Goal: Information Seeking & Learning: Check status

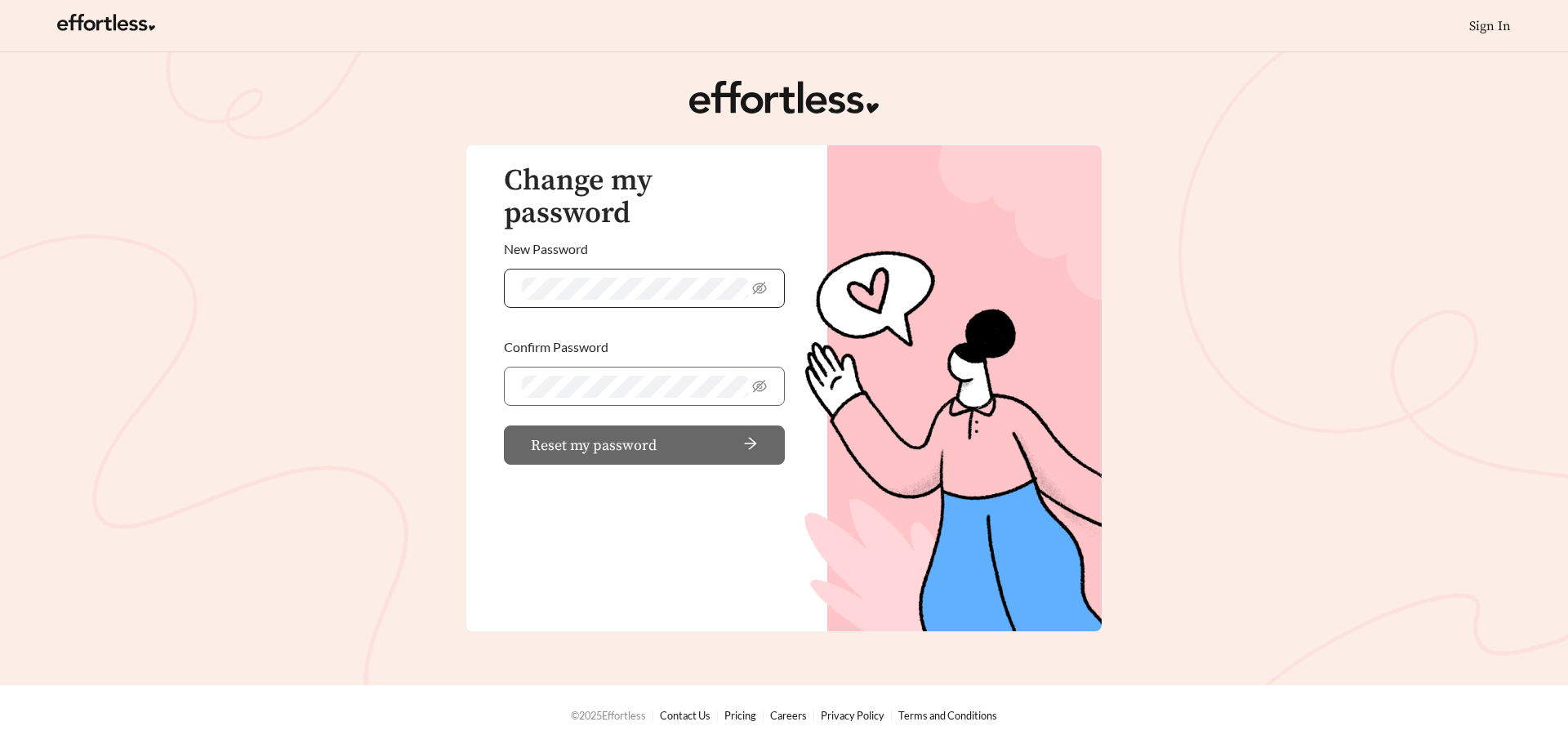
click at [555, 268] on span at bounding box center [644, 288] width 281 height 40
click at [758, 379] on icon "eye-invisible" at bounding box center [759, 385] width 14 height 14
click at [633, 434] on span "Reset my password" at bounding box center [593, 445] width 125 height 22
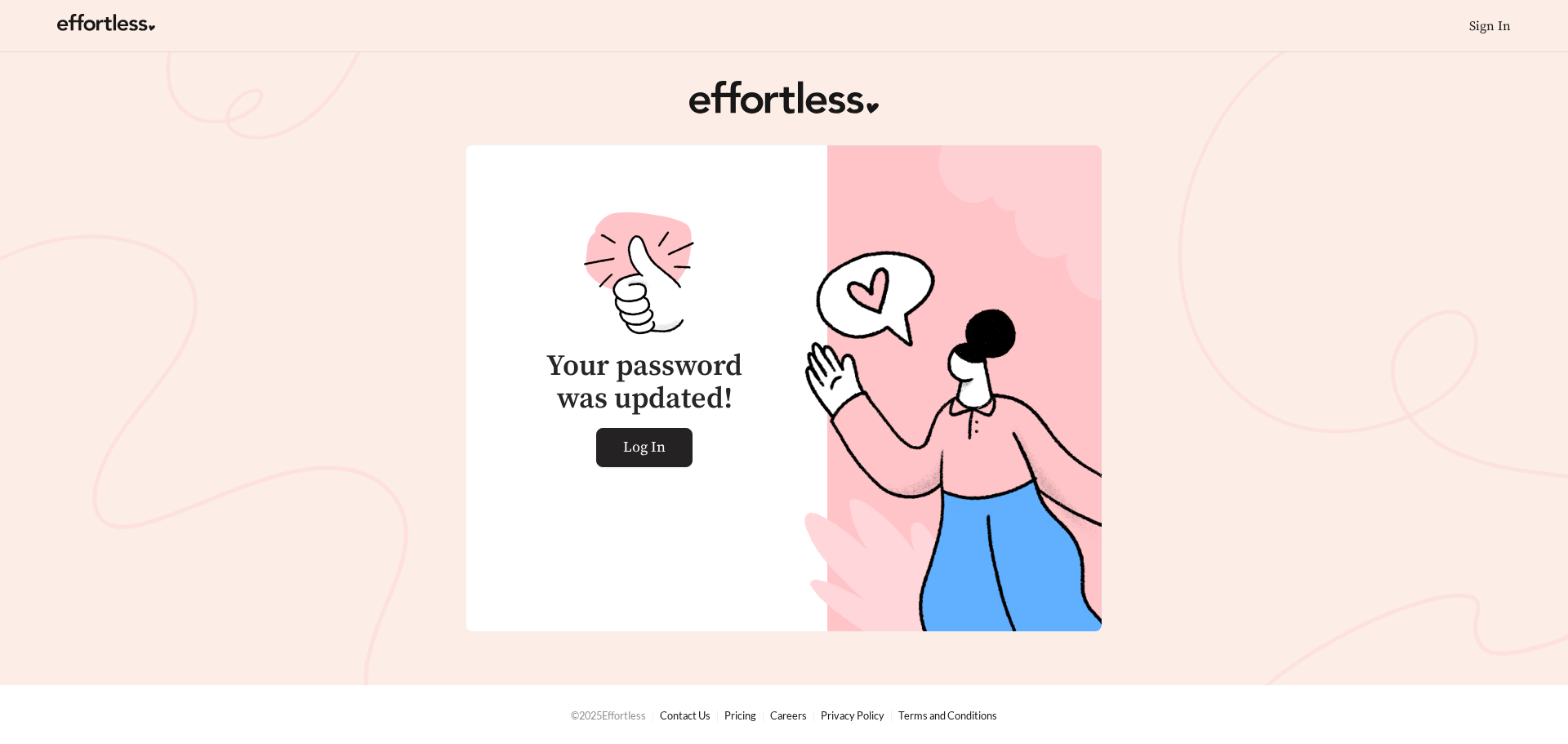
click at [654, 436] on span "Log In" at bounding box center [644, 448] width 42 height 38
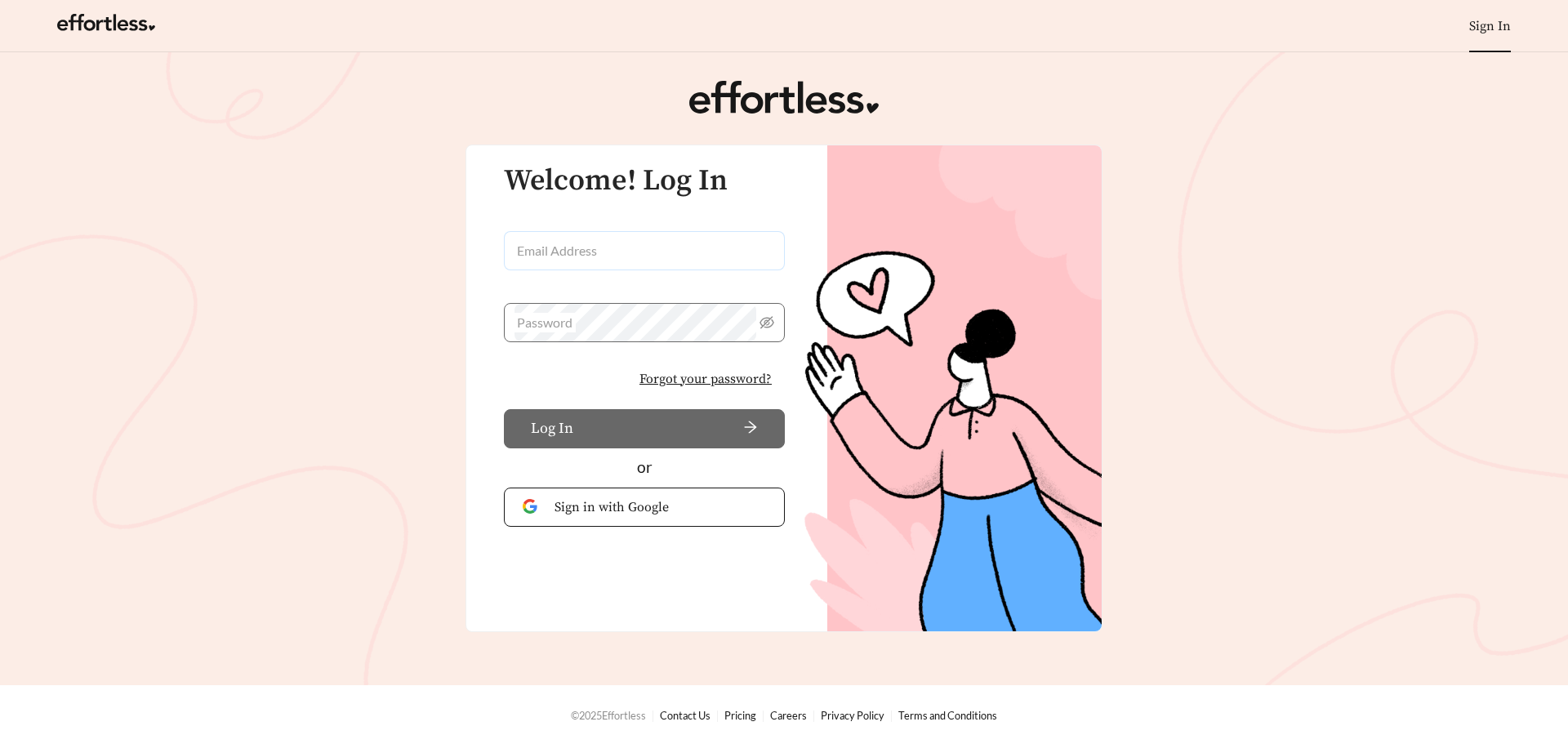
type input "**********"
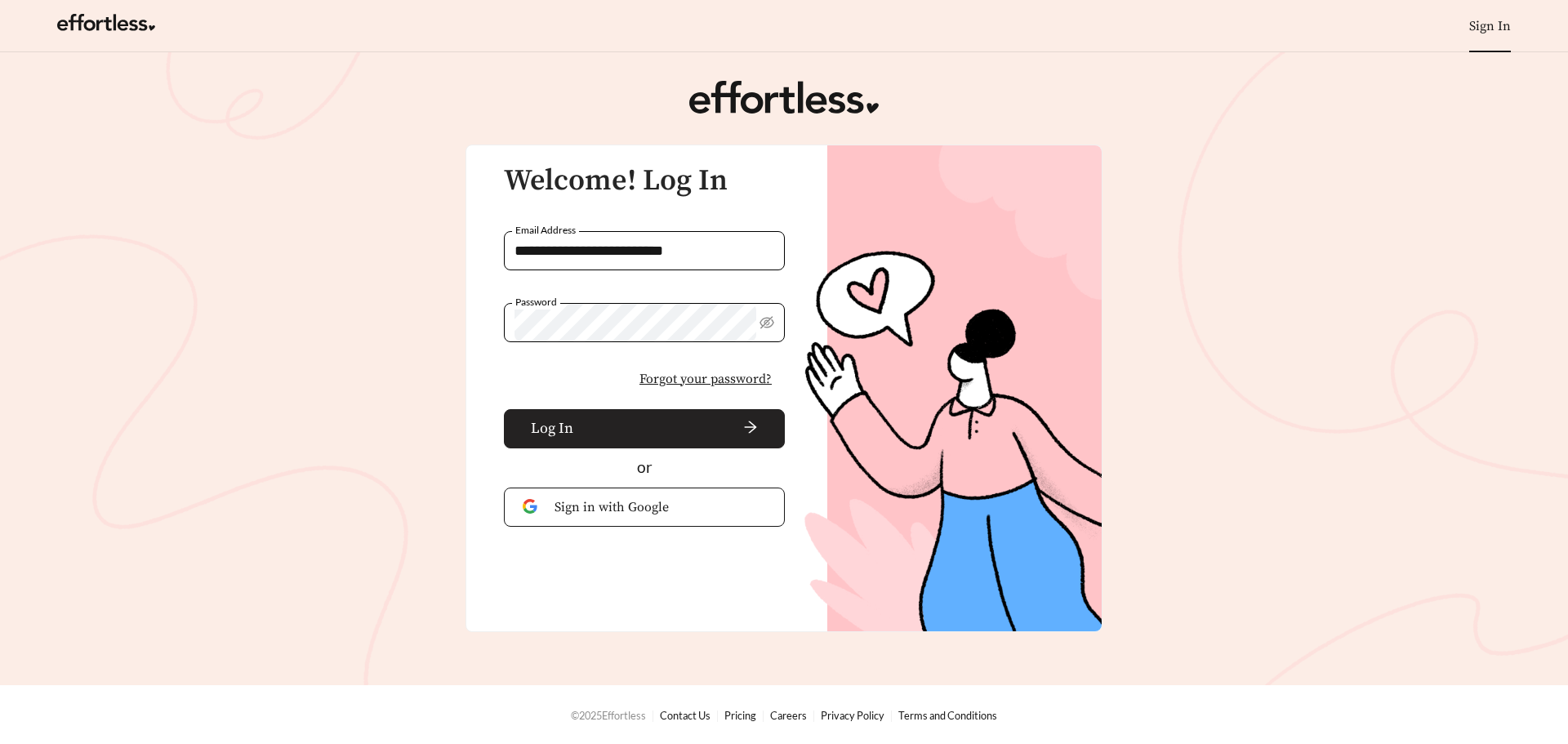
click at [623, 413] on button "Log In" at bounding box center [644, 428] width 281 height 40
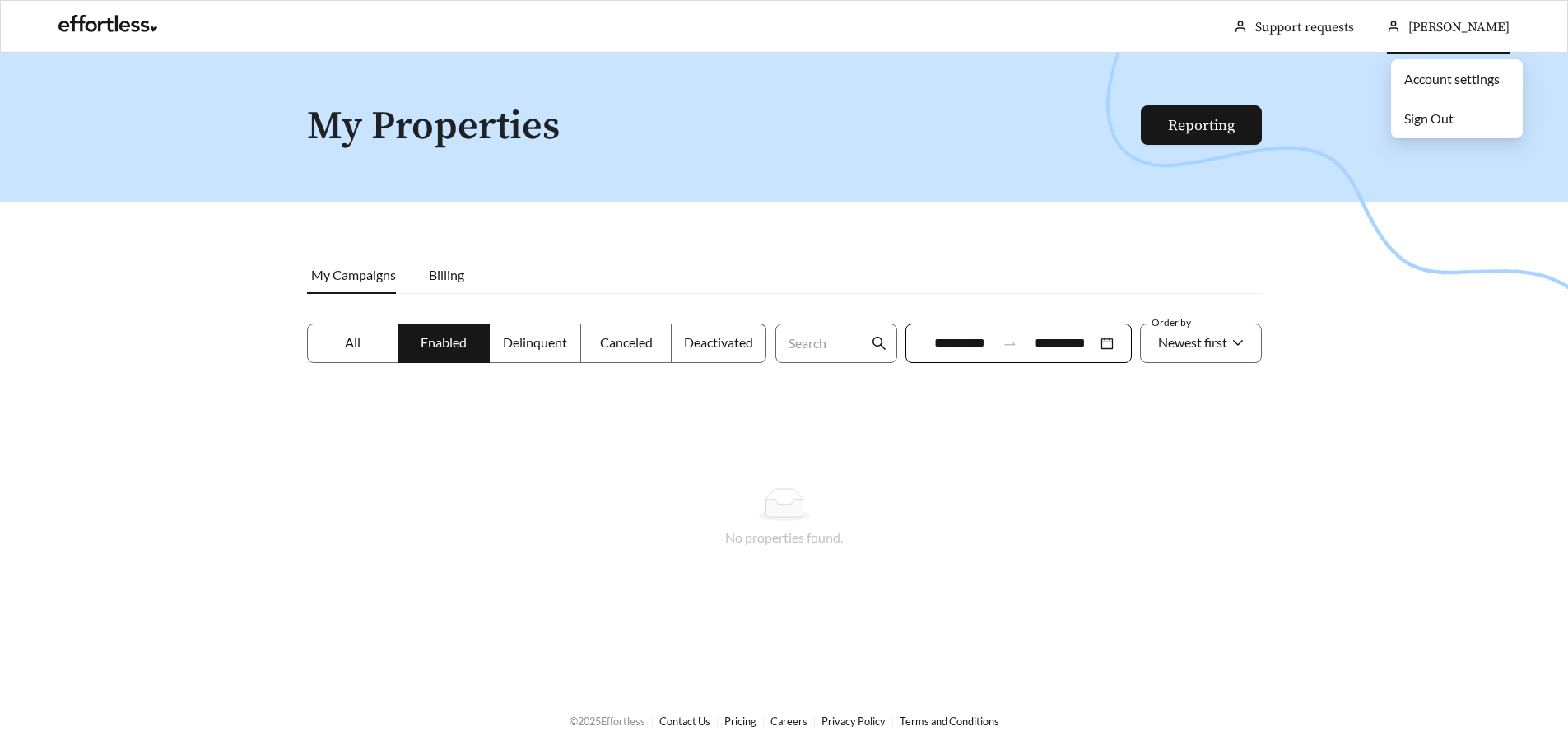
click at [1460, 26] on span "[PERSON_NAME]" at bounding box center [1459, 26] width 101 height 16
click at [326, 340] on label "All" at bounding box center [353, 343] width 92 height 40
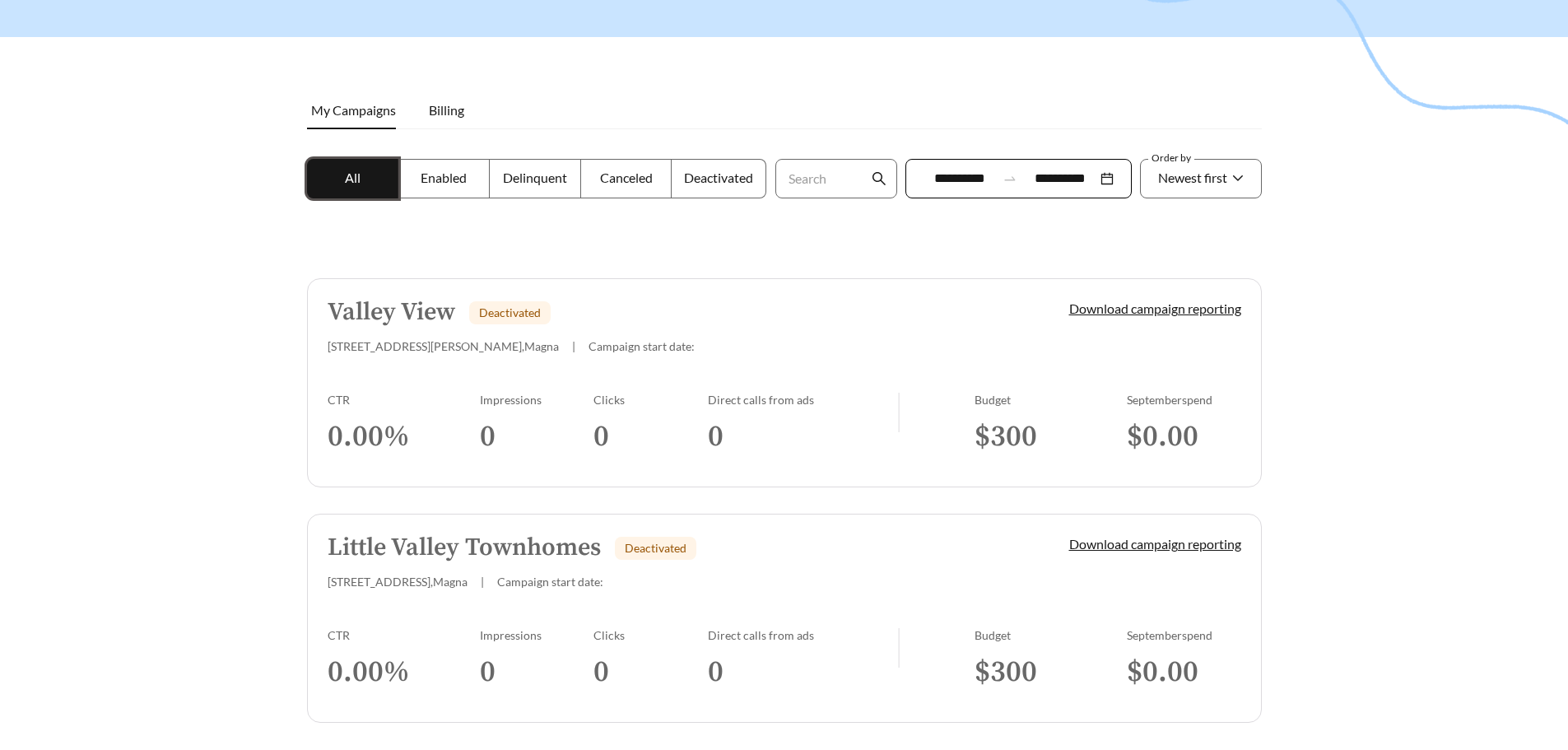
scroll to position [223, 0]
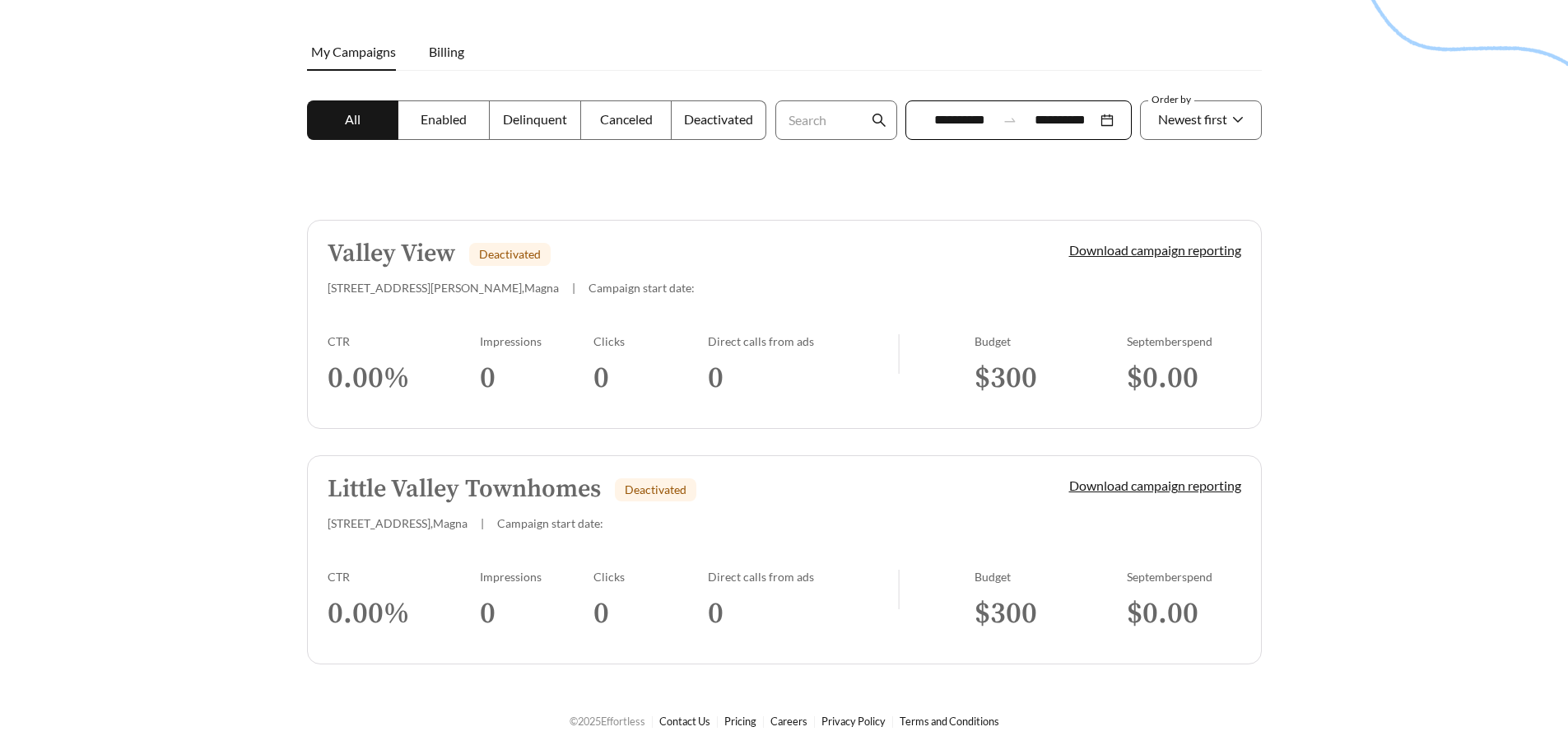
click at [409, 368] on h3 "0.00 %" at bounding box center [404, 378] width 153 height 37
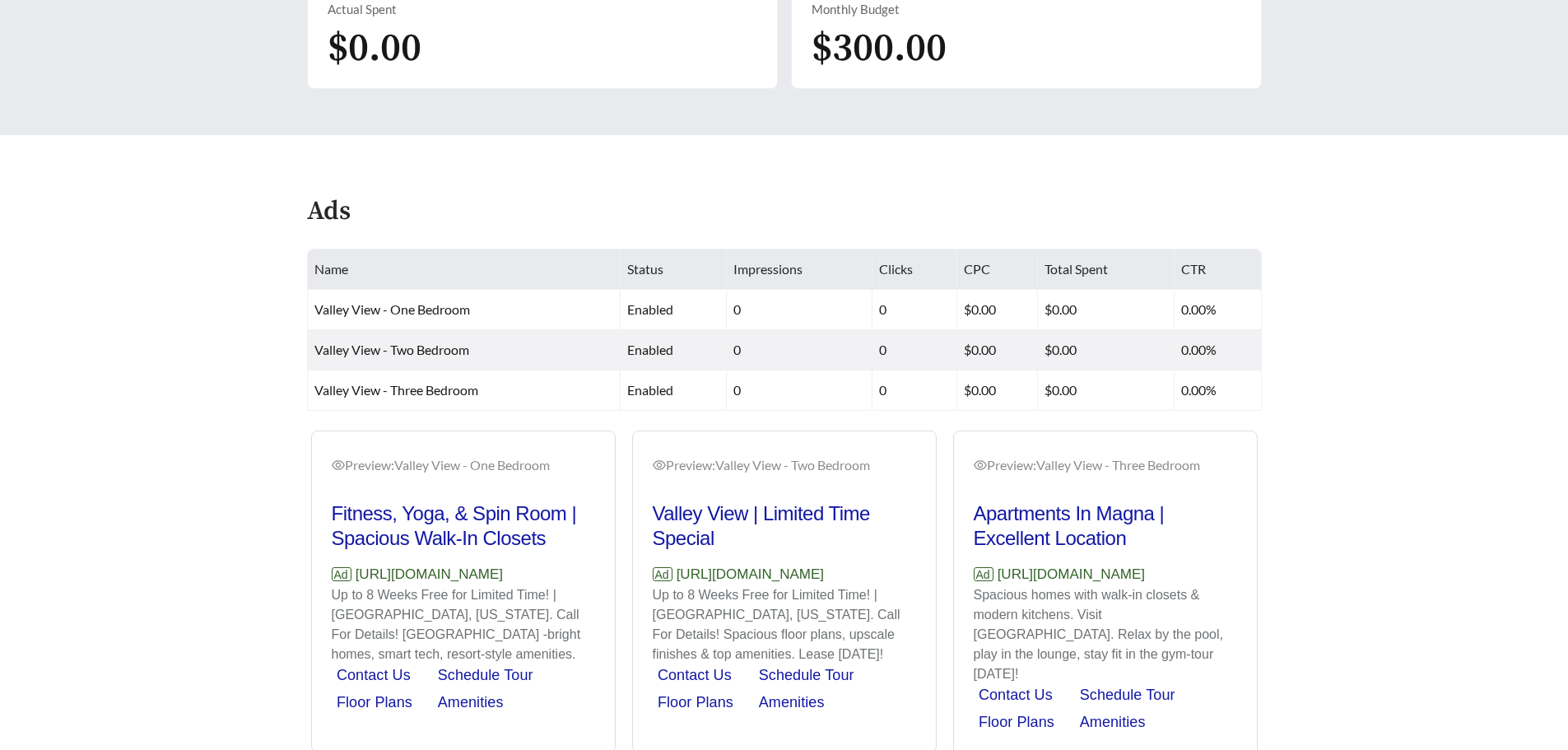
scroll to position [720, 0]
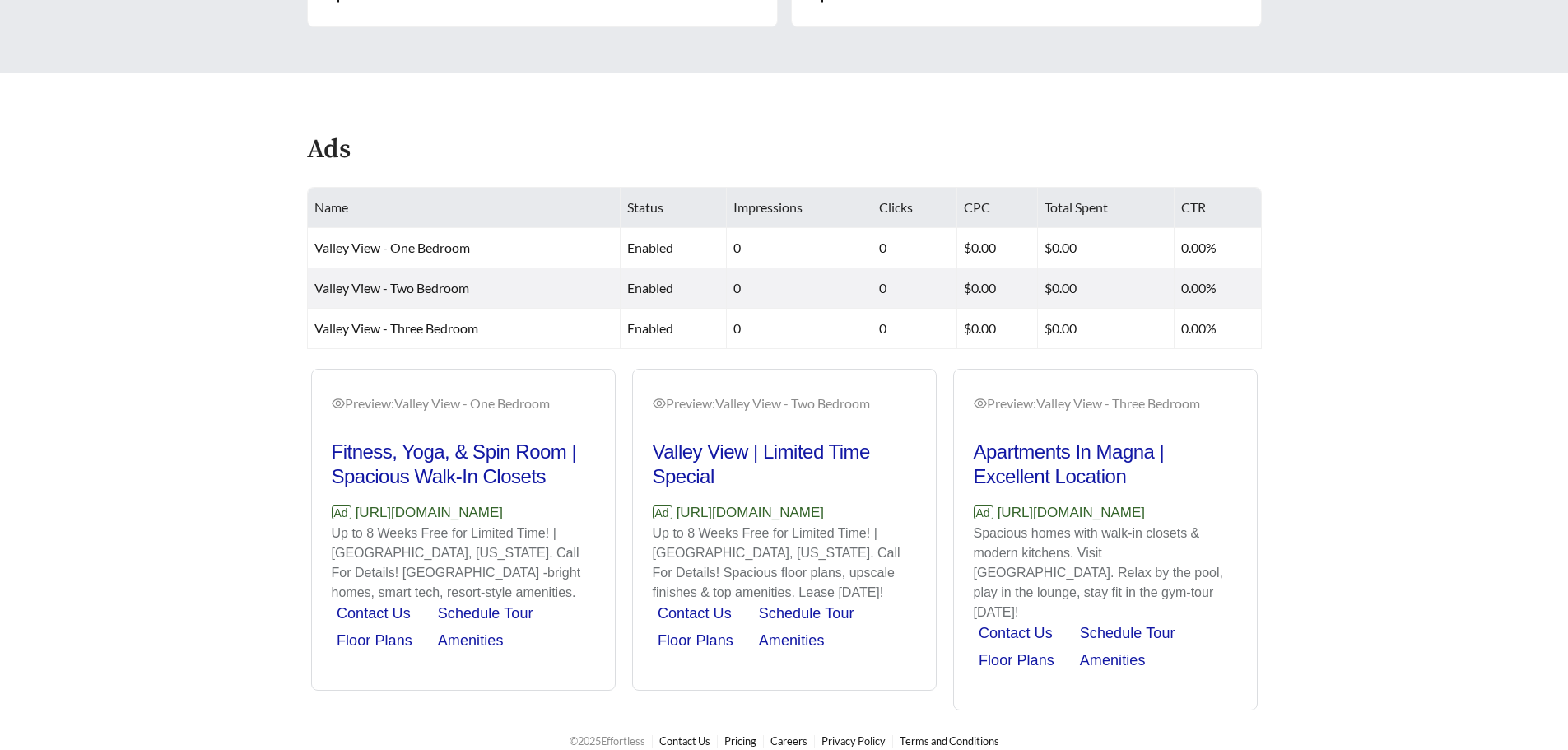
click at [338, 401] on div "Preview: Valley View - One Bedroom Fitness, Yoga, & Spin Room | Spacious Walk-I…" at bounding box center [784, 540] width 963 height 342
click at [776, 431] on div "Preview: Valley View - Two Bedroom Valley View | Limited Time Special Ad [URL][…" at bounding box center [784, 532] width 264 height 277
click at [463, 477] on div "Preview: Valley View - One Bedroom Fitness, Yoga, & Spin Room | Spacious Walk-I…" at bounding box center [784, 540] width 963 height 342
click at [460, 463] on div "Preview: Valley View - One Bedroom Fitness, Yoga, & Spin Room | Spacious Walk-I…" at bounding box center [784, 540] width 963 height 342
click at [460, 481] on div "Preview: Valley View - One Bedroom Fitness, Yoga, & Spin Room | Spacious Walk-I…" at bounding box center [784, 540] width 963 height 342
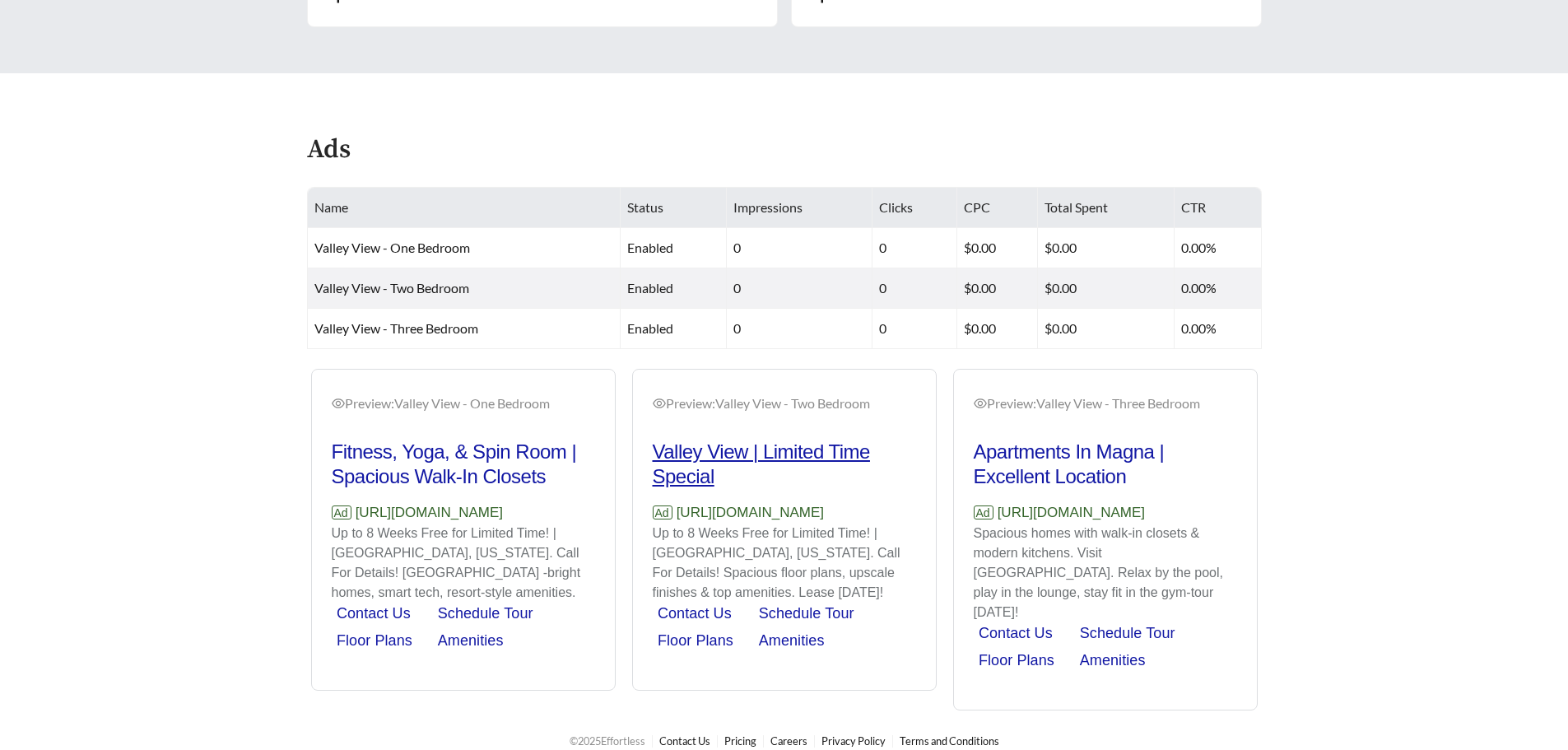
click at [673, 458] on h2 "Valley View | Limited Time Special" at bounding box center [784, 464] width 264 height 49
click at [675, 484] on h2 "Valley View | Limited Time Special" at bounding box center [784, 464] width 264 height 49
click at [1031, 473] on h2 "Apartments In Magna | Excellent Location" at bounding box center [1105, 464] width 264 height 49
click at [392, 395] on div "Preview: Valley View - One Bedroom Fitness, Yoga, & Spin Room | Spacious Walk-I…" at bounding box center [784, 540] width 963 height 342
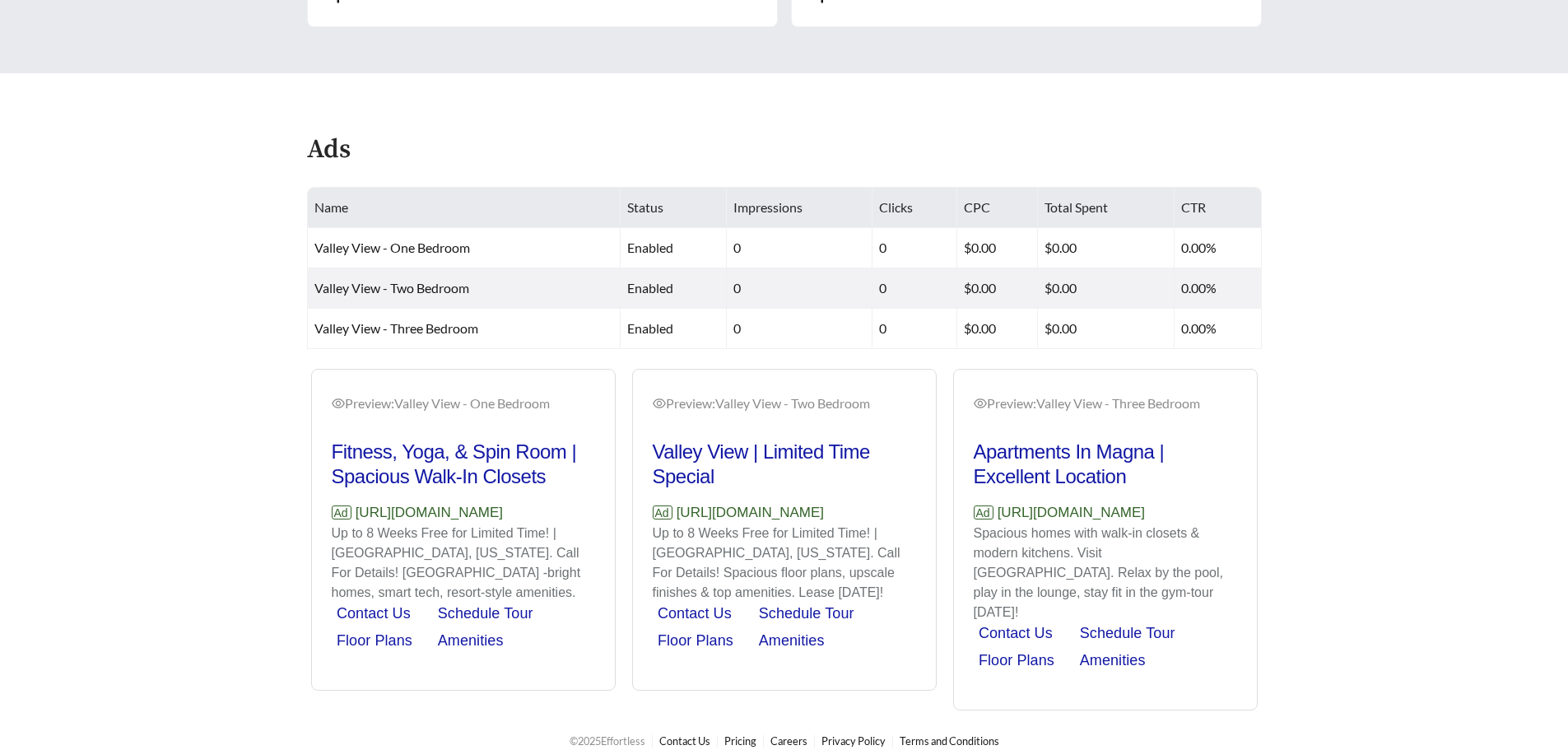
click at [381, 400] on div "Preview: Valley View - One Bedroom Fitness, Yoga, & Spin Room | Spacious Walk-I…" at bounding box center [784, 540] width 963 height 342
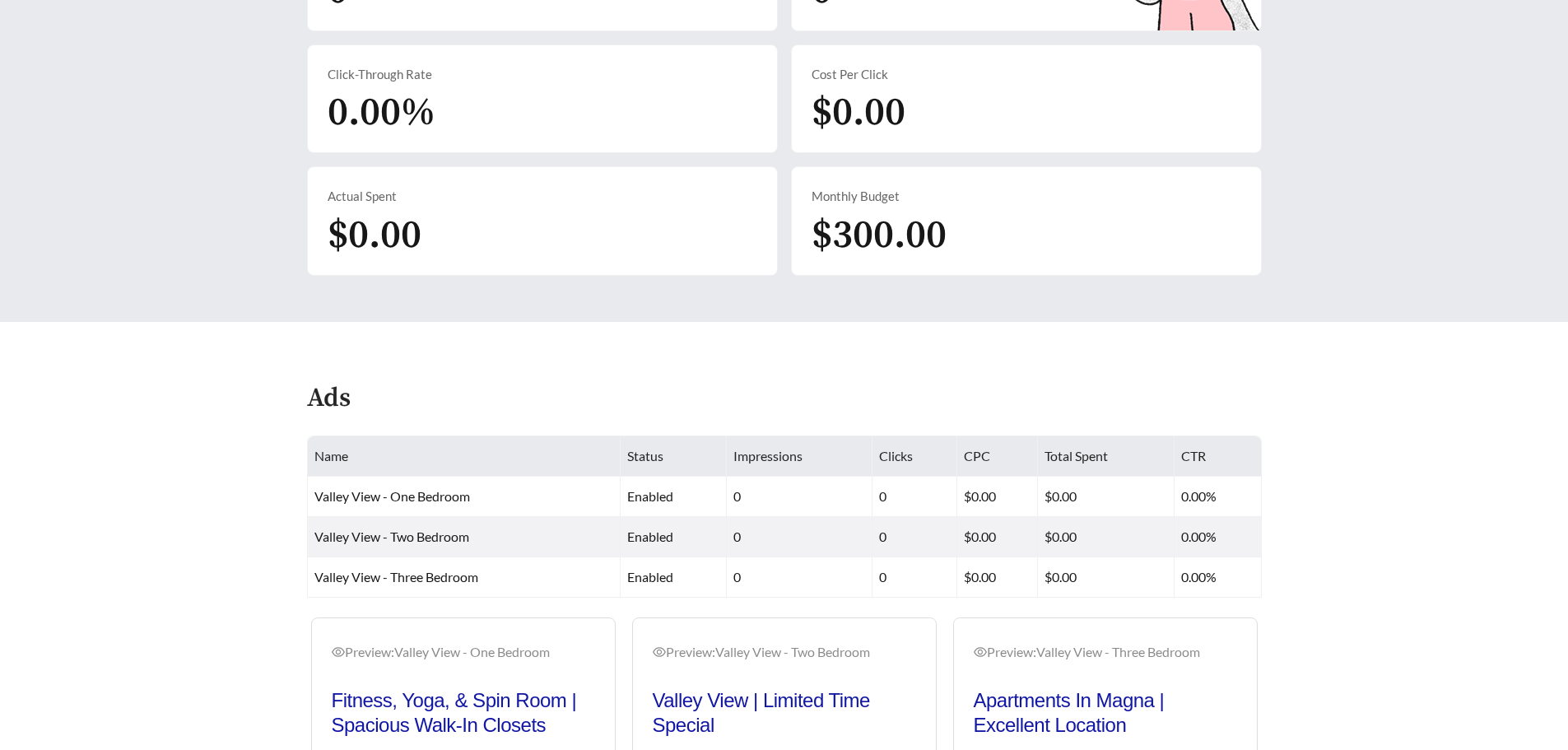
scroll to position [473, 0]
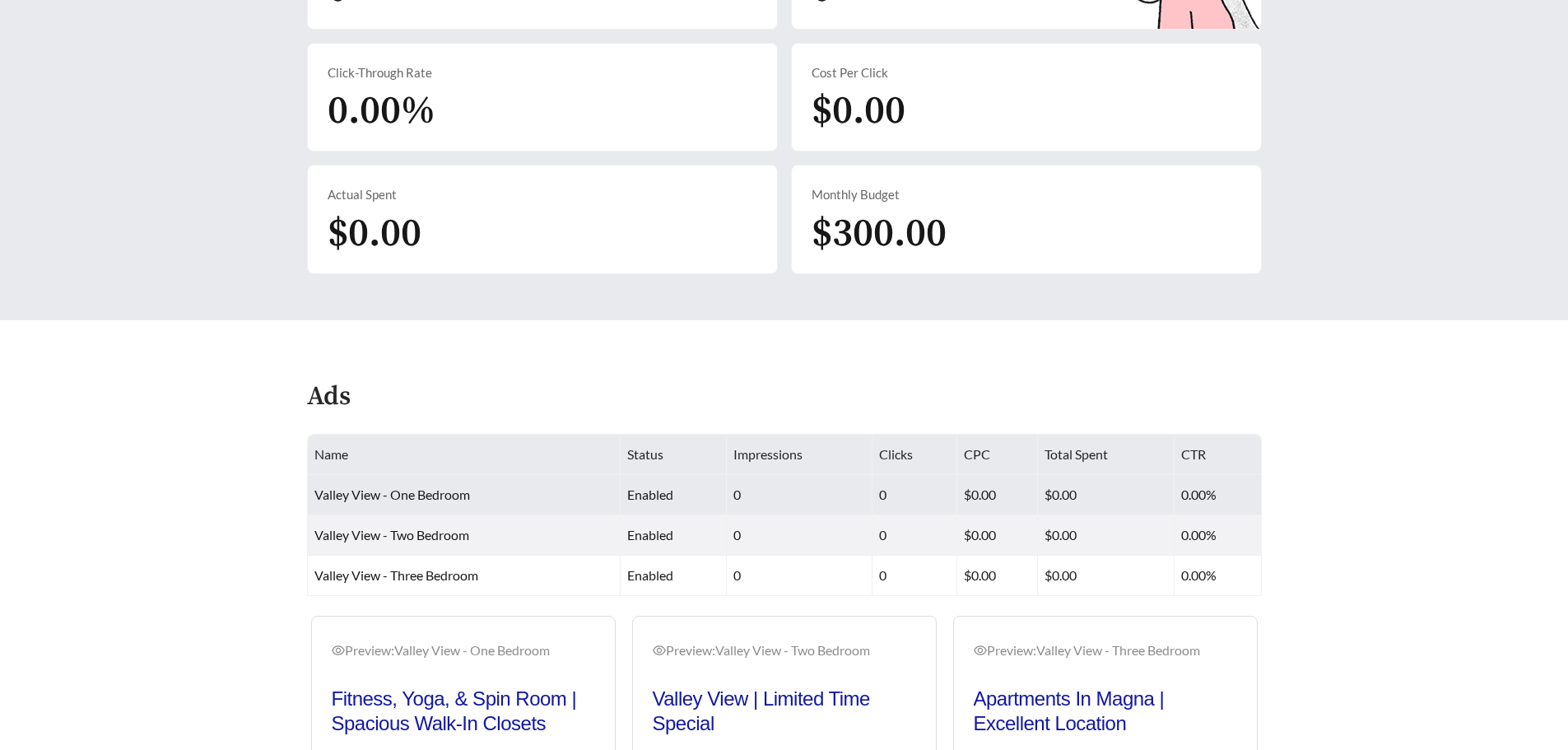
click at [413, 496] on span "Valley View - One Bedroom" at bounding box center [392, 495] width 155 height 15
click at [1085, 501] on td "$0.00" at bounding box center [1106, 495] width 137 height 41
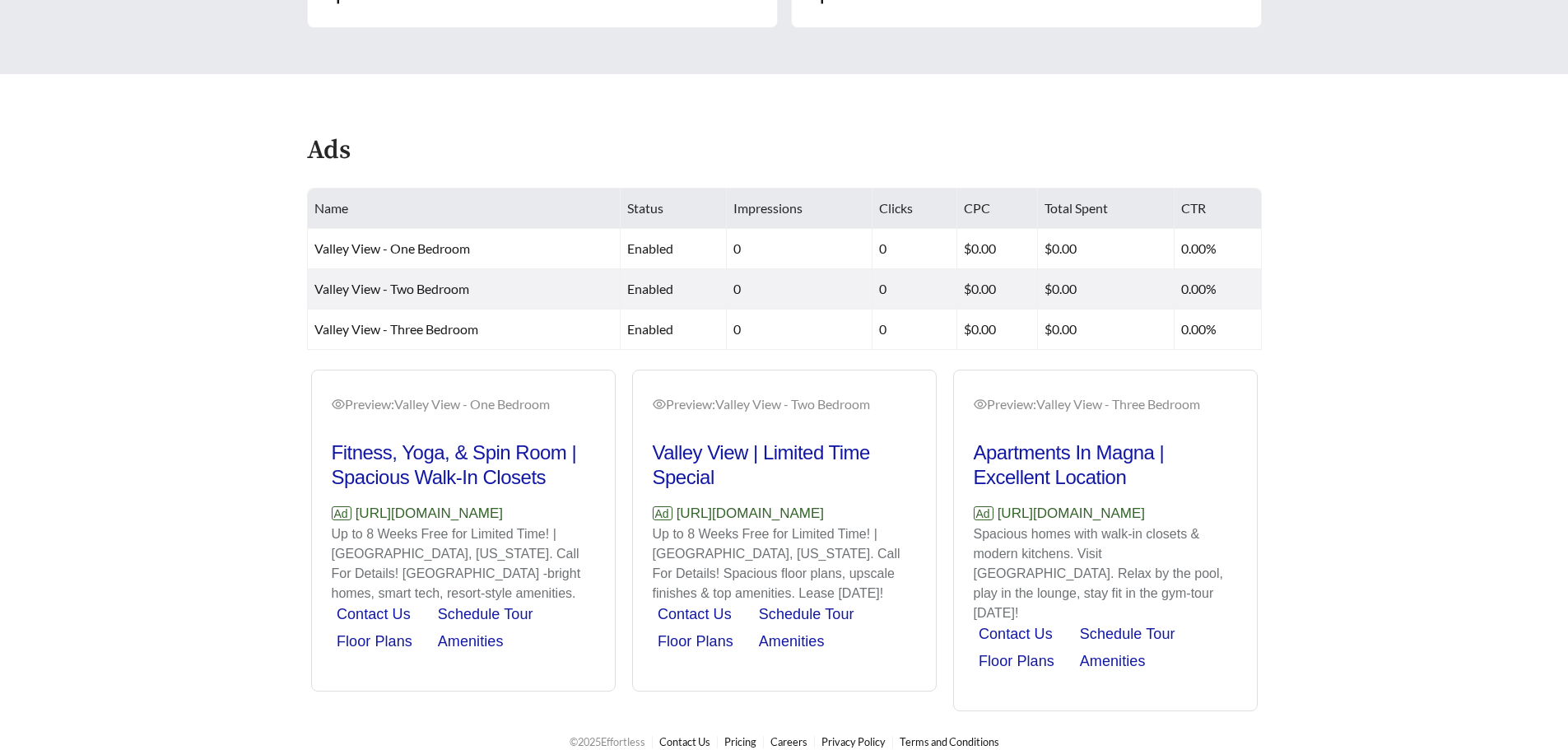
scroll to position [720, 0]
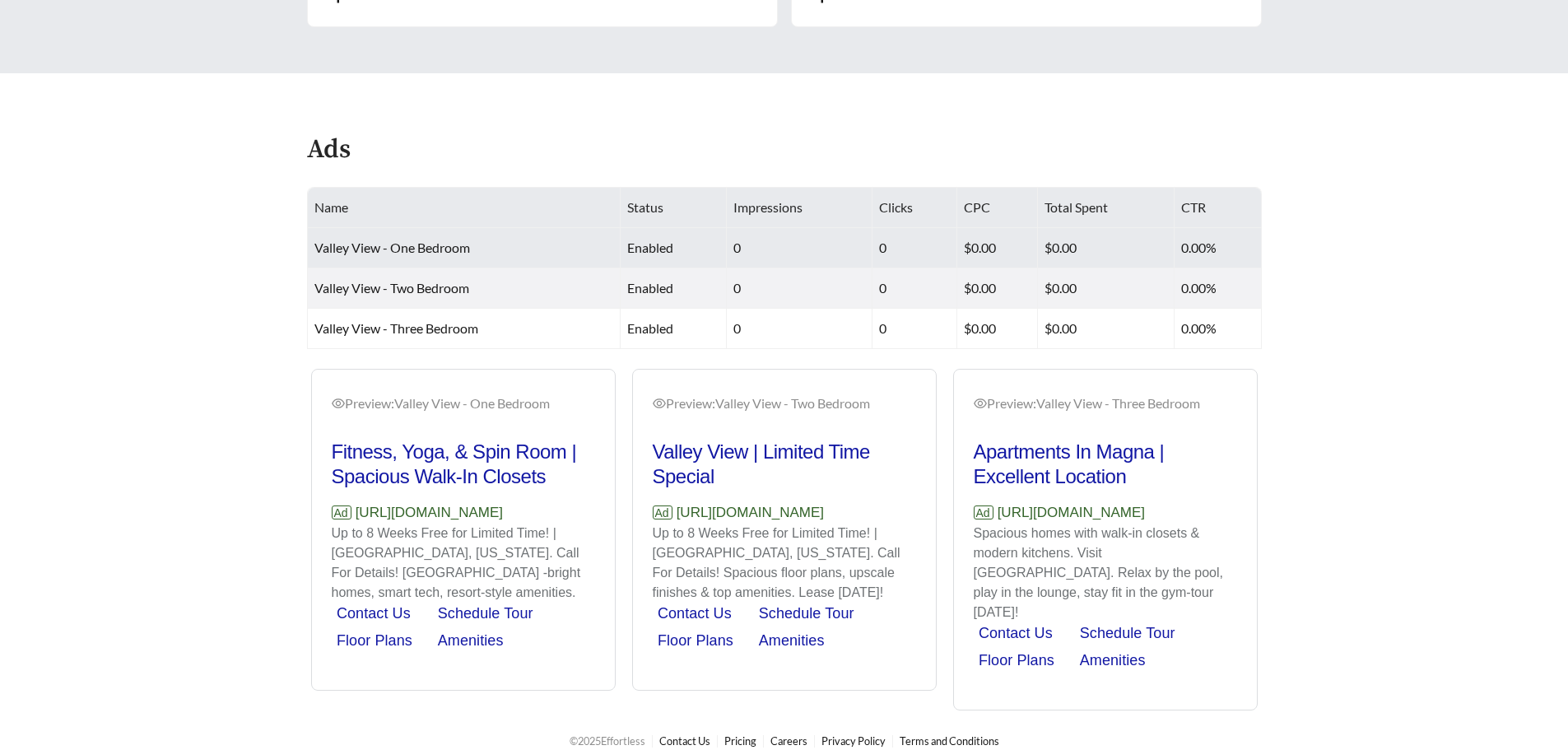
click at [403, 249] on span "Valley View - One Bedroom" at bounding box center [392, 247] width 155 height 15
click at [778, 249] on td "0" at bounding box center [800, 249] width 147 height 41
drag, startPoint x: 940, startPoint y: 247, endPoint x: 986, endPoint y: 248, distance: 46.0
click at [943, 247] on td "0" at bounding box center [914, 249] width 84 height 41
click at [1034, 248] on td "$0.00" at bounding box center [998, 249] width 81 height 41
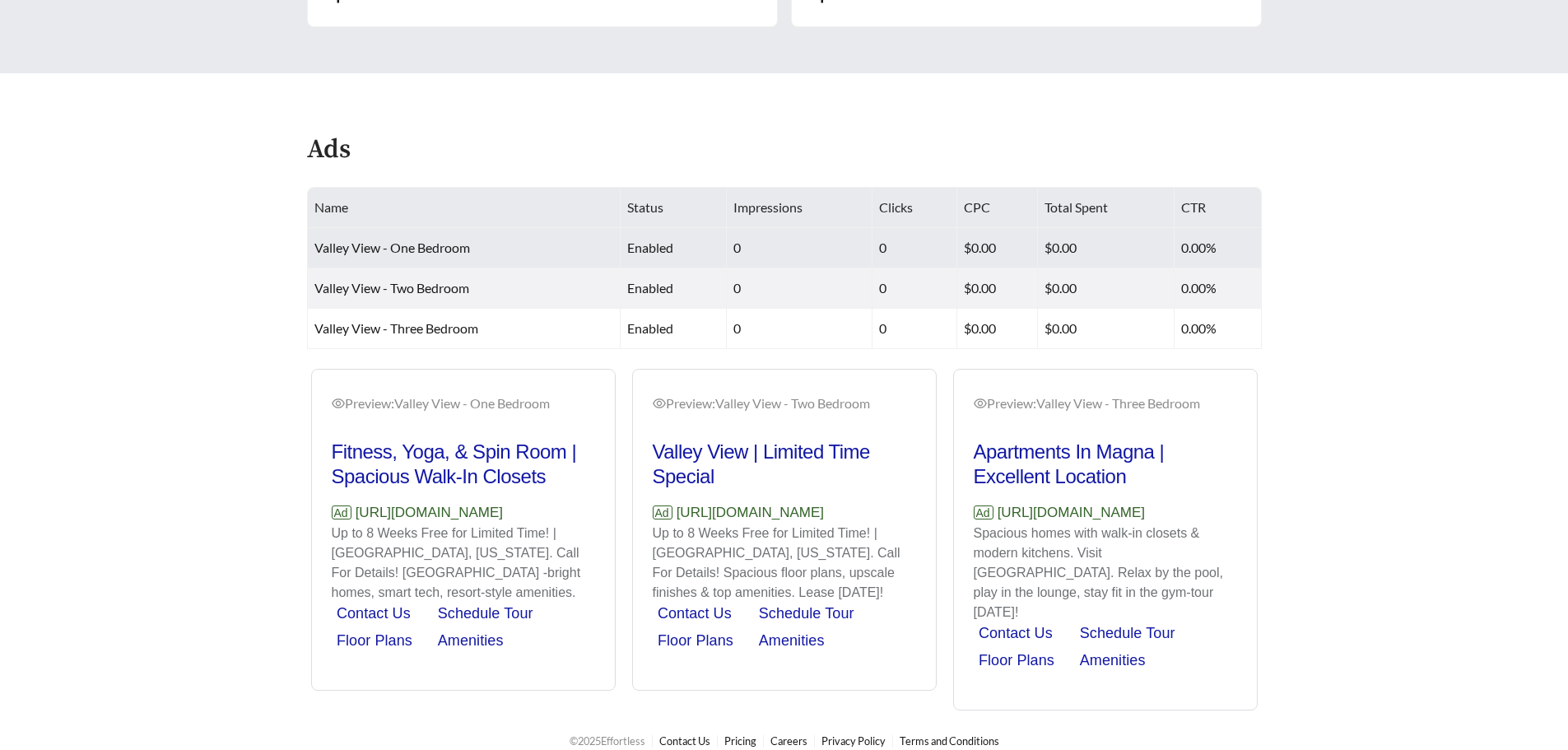
click at [1034, 248] on td "$0.00" at bounding box center [998, 249] width 81 height 41
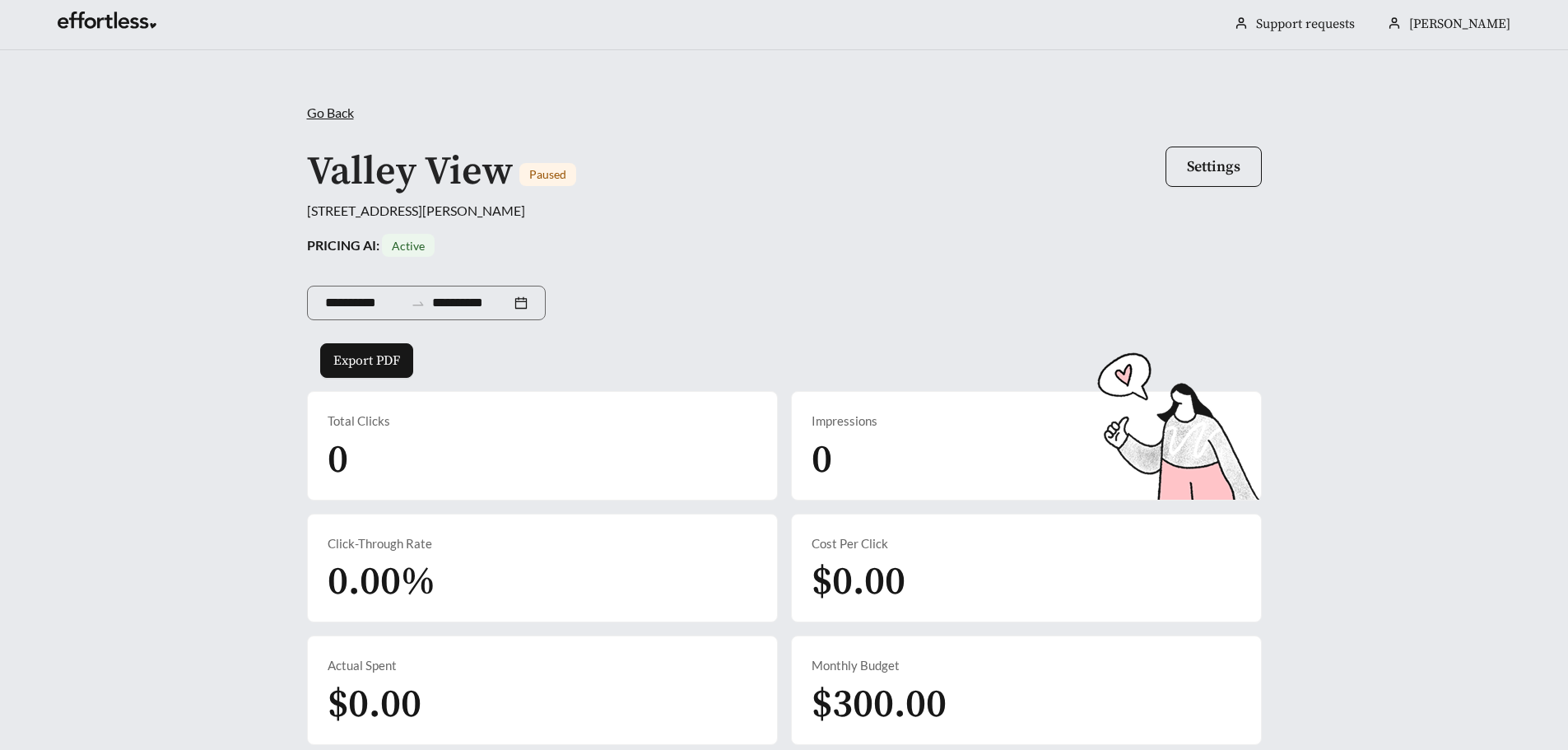
scroll to position [0, 0]
